Goal: Book appointment/travel/reservation

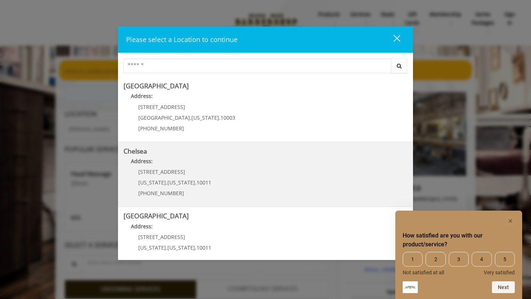
click at [220, 166] on p "Address:" at bounding box center [266, 163] width 284 height 12
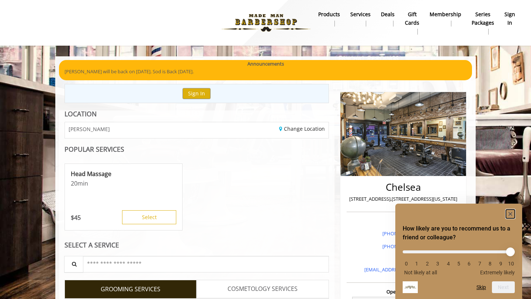
click at [510, 212] on rect "Hide survey" at bounding box center [510, 214] width 9 height 9
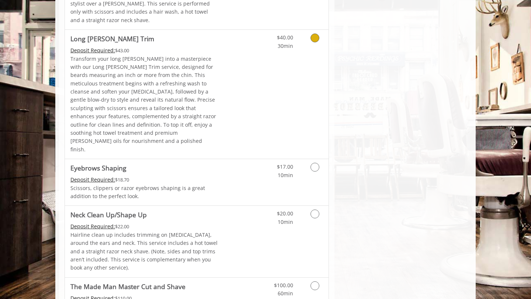
scroll to position [1151, 0]
